Goal: Navigation & Orientation: Find specific page/section

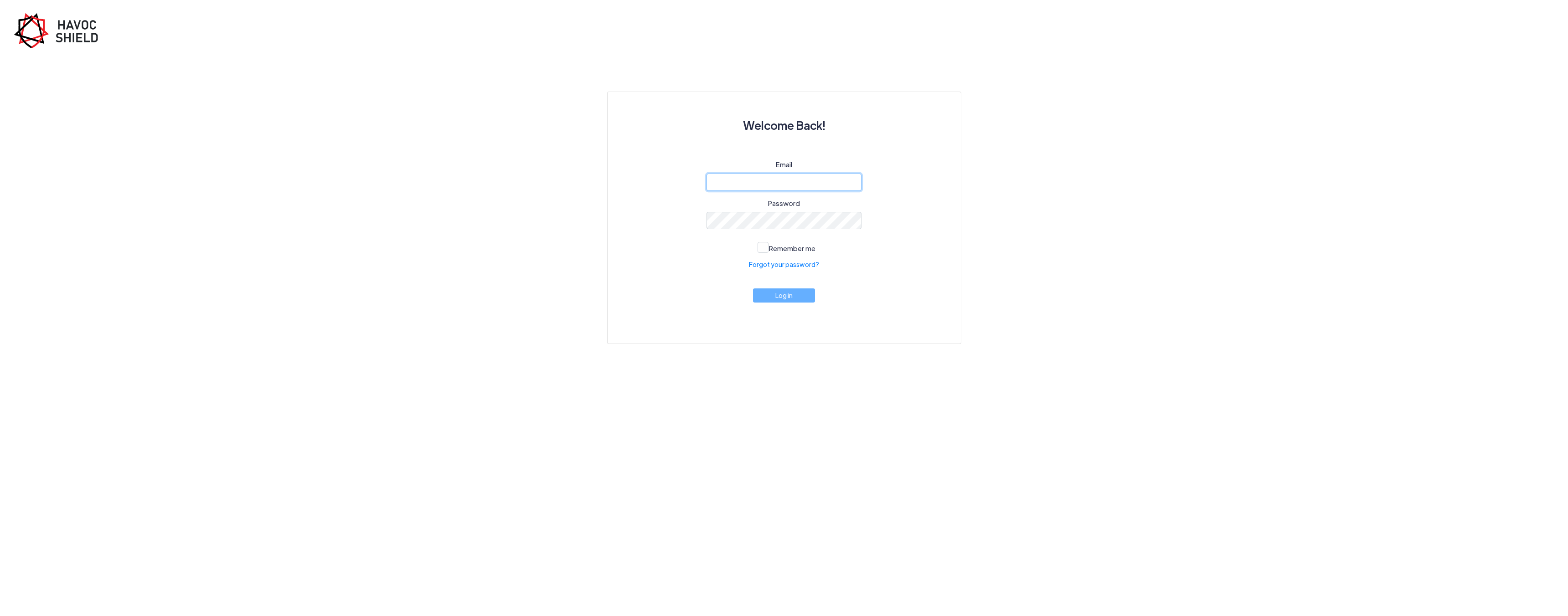
type input "[EMAIL_ADDRESS][DOMAIN_NAME]"
click at [753, 288] on button "Log in" at bounding box center [784, 295] width 62 height 14
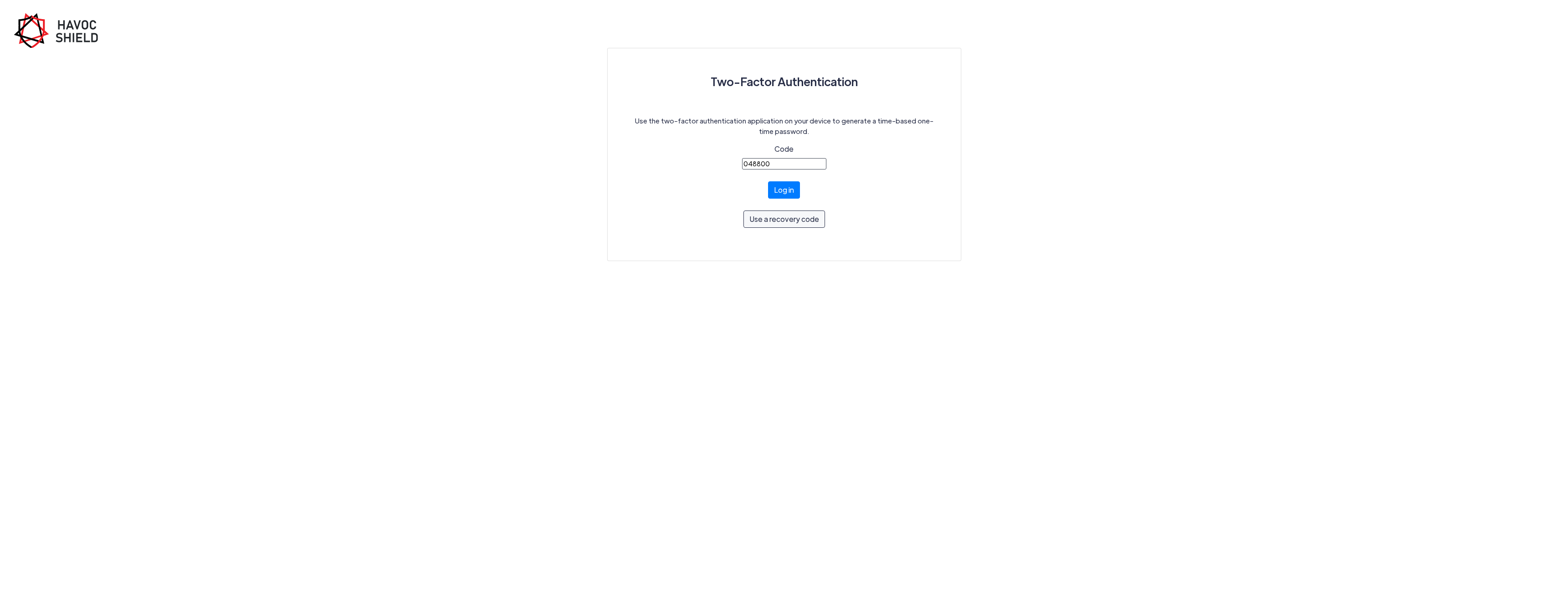
type input "048800"
click at [768, 182] on button "Log in" at bounding box center [784, 190] width 32 height 17
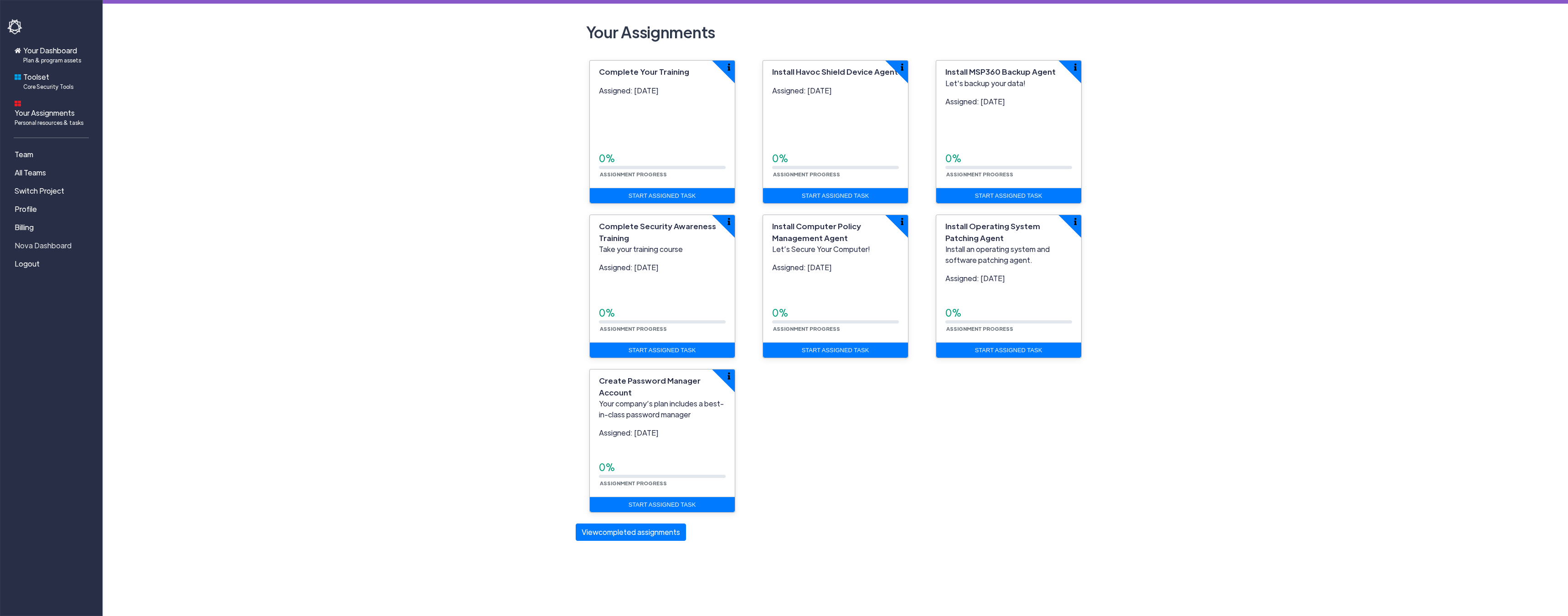
click at [46, 240] on span "Nova Dashboard" at bounding box center [42, 245] width 57 height 11
